Goal: Information Seeking & Learning: Learn about a topic

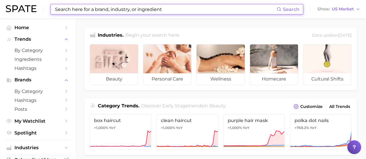
click at [137, 11] on input at bounding box center [165, 9] width 222 height 10
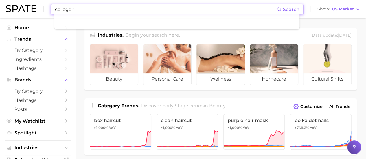
type input "collagen"
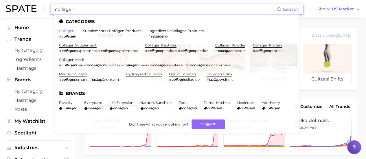
click at [65, 31] on link "collagen" at bounding box center [66, 31] width 15 height 4
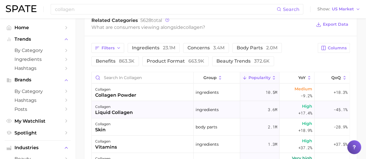
drag, startPoint x: 123, startPoint y: 105, endPoint x: 112, endPoint y: 115, distance: 15.0
click at [112, 115] on div "liquid collagen" at bounding box center [114, 112] width 38 height 7
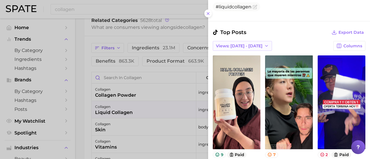
click at [255, 48] on button "Views: Sep 21 - 28" at bounding box center [242, 46] width 59 height 10
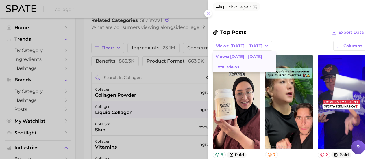
click at [243, 66] on button "Total Views" at bounding box center [245, 67] width 64 height 10
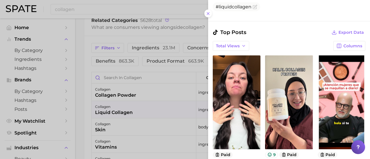
click at [89, 55] on div at bounding box center [185, 79] width 370 height 159
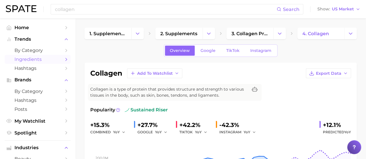
click at [64, 60] on icon "Sidebar" at bounding box center [66, 59] width 5 height 5
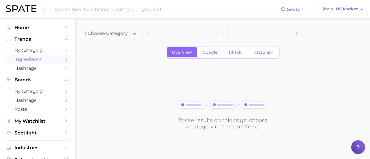
click at [134, 31] on icon "button" at bounding box center [134, 34] width 6 height 6
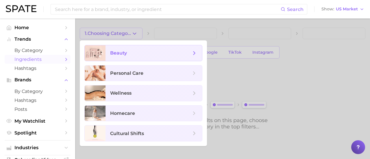
click at [127, 55] on span "beauty" at bounding box center [150, 53] width 81 height 6
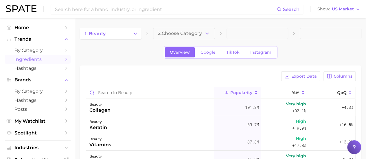
click at [175, 25] on main "1. beauty 2. Choose Category Overview Google TikTok Instagram Export Data Colum…" at bounding box center [220, 149] width 290 height 262
click at [175, 34] on span "2. Choose Category" at bounding box center [180, 33] width 44 height 5
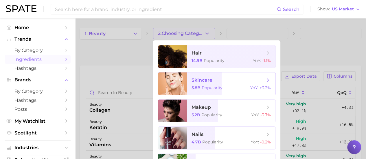
click at [181, 88] on div at bounding box center [172, 84] width 29 height 23
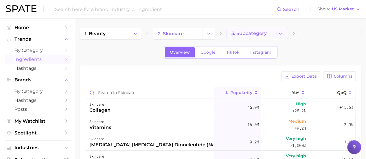
click at [240, 37] on button "3. Subcategory" at bounding box center [257, 34] width 62 height 12
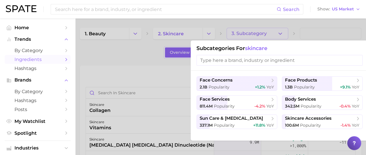
click at [116, 70] on div at bounding box center [183, 77] width 366 height 155
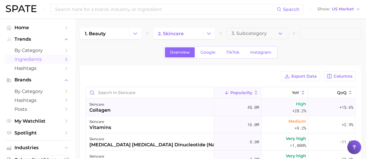
click at [135, 103] on div "skincare collagen" at bounding box center [150, 107] width 128 height 17
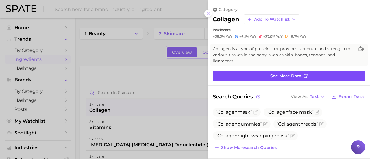
click at [251, 75] on link "See more data" at bounding box center [289, 76] width 153 height 10
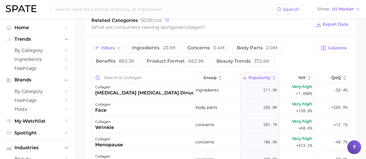
scroll to position [202, 0]
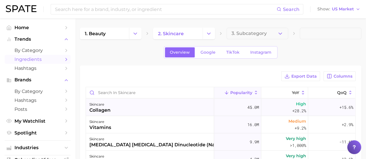
click at [180, 107] on div "skincare collagen" at bounding box center [150, 107] width 128 height 17
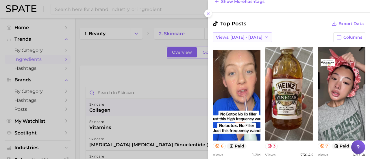
scroll to position [260, 0]
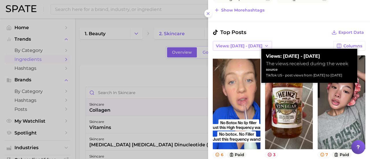
click at [236, 44] on span "Views: Sep 21 - 28" at bounding box center [239, 46] width 47 height 5
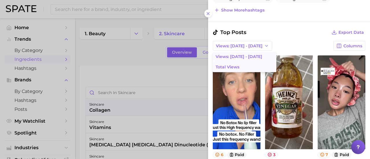
click at [237, 66] on span "Total Views" at bounding box center [228, 67] width 24 height 5
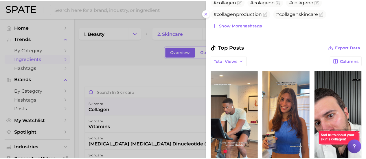
scroll to position [239, 0]
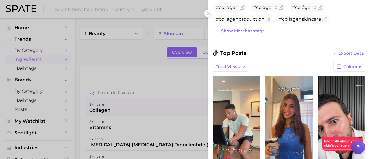
click at [91, 60] on div at bounding box center [185, 79] width 370 height 159
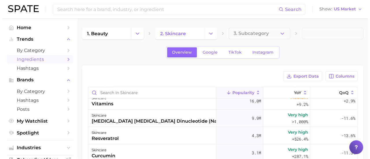
scroll to position [0, 0]
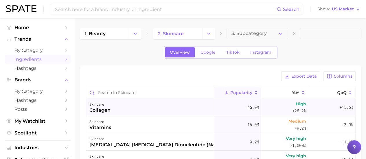
click at [173, 108] on div "skincare collagen" at bounding box center [150, 107] width 128 height 17
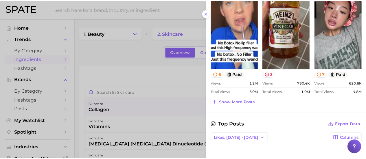
scroll to position [442, 0]
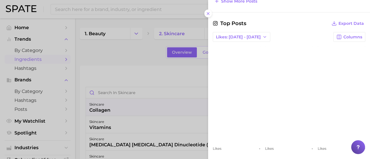
click at [121, 58] on div at bounding box center [185, 79] width 370 height 159
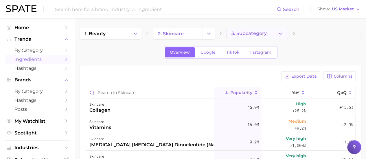
click at [266, 32] on button "3. Subcategory" at bounding box center [257, 34] width 62 height 12
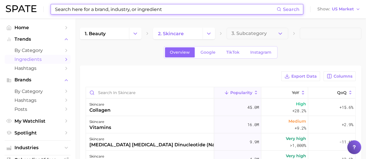
click at [85, 7] on input at bounding box center [165, 9] width 222 height 10
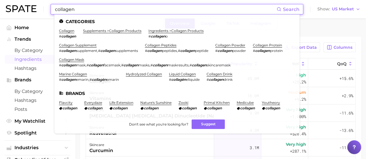
scroll to position [0, 0]
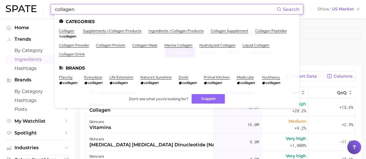
click at [133, 7] on input "collagen" at bounding box center [165, 9] width 222 height 10
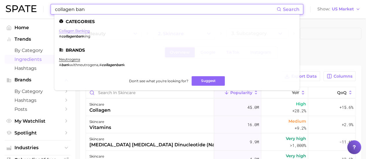
type input "collagen ban"
click at [75, 30] on link "collagen banking" at bounding box center [74, 31] width 31 height 4
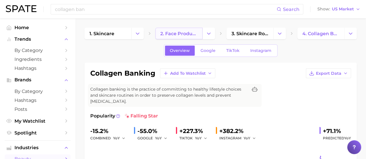
click at [198, 29] on link "2. face products" at bounding box center [178, 34] width 47 height 12
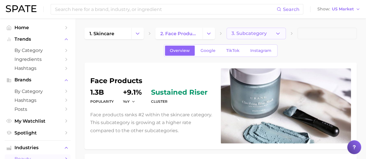
click at [245, 32] on span "3. Subcategory" at bounding box center [248, 33] width 35 height 5
click at [51, 62] on span "Ingredients" at bounding box center [37, 59] width 46 height 5
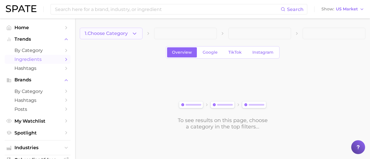
click at [134, 32] on icon "button" at bounding box center [134, 34] width 6 height 6
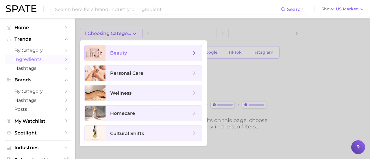
click at [131, 54] on span "beauty" at bounding box center [150, 53] width 81 height 6
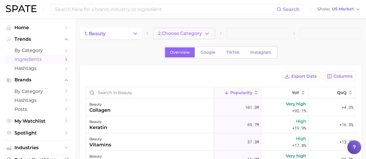
click at [167, 32] on span "2. Choose Category" at bounding box center [180, 33] width 44 height 5
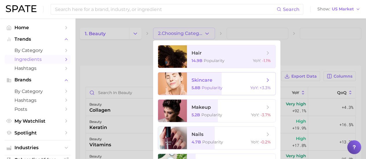
click at [200, 84] on span "skincare 5.8b Popularity YoY : +3.3%" at bounding box center [231, 84] width 88 height 23
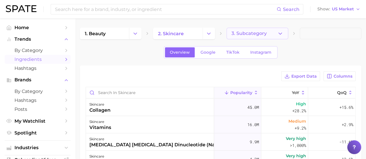
click at [257, 31] on span "3. Subcategory" at bounding box center [248, 33] width 35 height 5
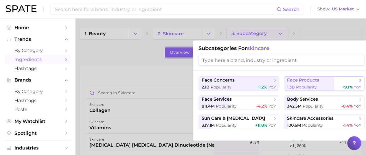
click at [307, 80] on span "face products" at bounding box center [303, 79] width 32 height 5
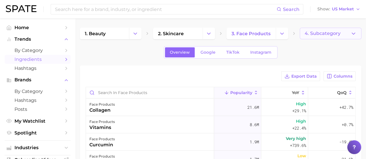
click at [309, 35] on span "4. Subcategory" at bounding box center [322, 33] width 36 height 5
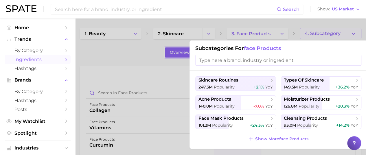
click at [121, 79] on div at bounding box center [183, 77] width 366 height 155
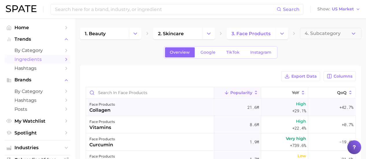
click at [133, 107] on div "face products collagen" at bounding box center [150, 107] width 128 height 17
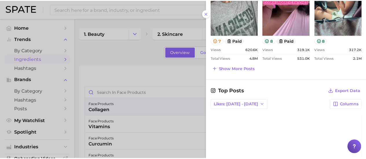
scroll to position [433, 0]
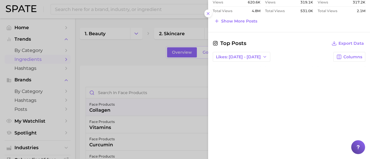
click at [99, 9] on div at bounding box center [185, 79] width 370 height 159
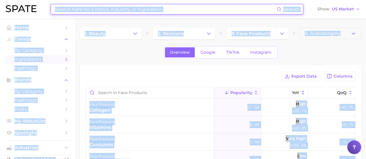
click at [101, 7] on input at bounding box center [165, 9] width 222 height 10
click at [103, 8] on input at bounding box center [165, 9] width 222 height 10
click at [184, 9] on input at bounding box center [165, 9] width 222 height 10
click at [184, 8] on input at bounding box center [165, 9] width 222 height 10
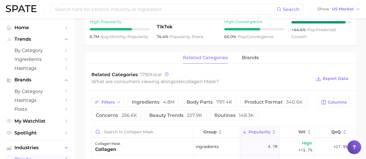
scroll to position [231, 0]
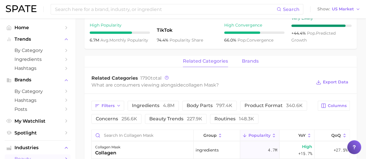
click at [247, 59] on span "brands" at bounding box center [250, 61] width 17 height 5
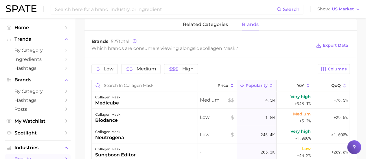
scroll to position [318, 0]
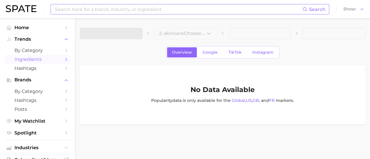
click at [116, 11] on input at bounding box center [178, 9] width 248 height 10
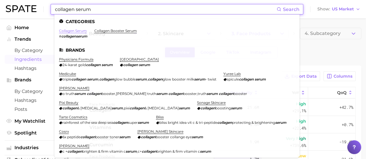
type input "collagen serum"
click at [81, 31] on link "collagen serum" at bounding box center [73, 31] width 28 height 4
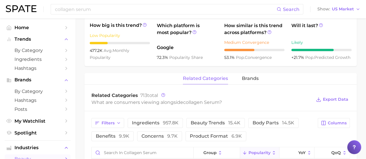
scroll to position [231, 0]
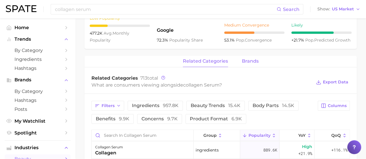
click at [252, 62] on span "brands" at bounding box center [250, 61] width 17 height 5
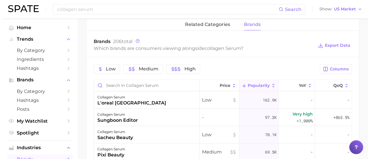
scroll to position [279, 0]
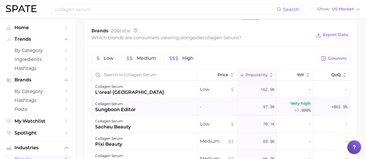
click at [127, 110] on div "sungboon editor" at bounding box center [115, 109] width 40 height 7
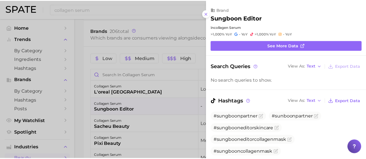
scroll to position [0, 0]
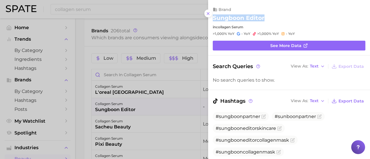
drag, startPoint x: 266, startPoint y: 19, endPoint x: 213, endPoint y: 17, distance: 53.2
click at [213, 17] on div "sungboon editor" at bounding box center [289, 17] width 153 height 7
copy h2 "sungboon editor"
click at [120, 30] on div at bounding box center [185, 79] width 370 height 159
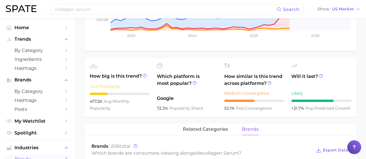
scroll to position [279, 0]
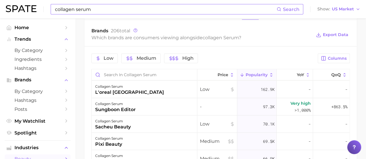
click at [109, 10] on input "collagen serum" at bounding box center [165, 9] width 222 height 10
type input "collagen"
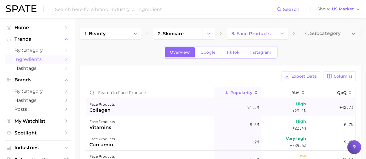
click at [117, 108] on div "face products collagen" at bounding box center [150, 107] width 128 height 17
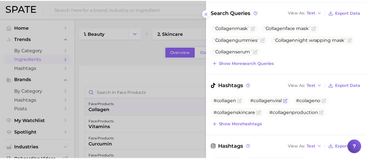
scroll to position [87, 0]
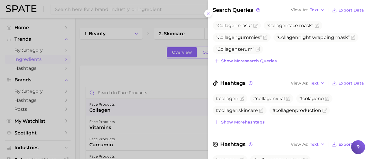
drag, startPoint x: 102, startPoint y: 14, endPoint x: 99, endPoint y: 12, distance: 3.5
click at [101, 14] on div at bounding box center [185, 79] width 370 height 159
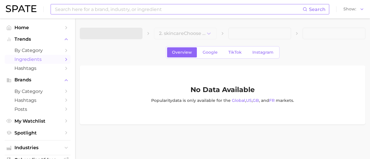
click at [78, 10] on input at bounding box center [178, 9] width 248 height 10
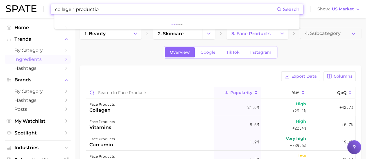
type input "collagen production"
